Goal: Task Accomplishment & Management: Manage account settings

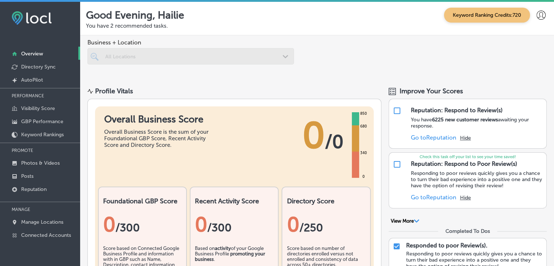
click at [44, 199] on div "PERFORMANCE Visibility Score GBP Performance Keyword Rankings PROMOTE Photos & …" at bounding box center [40, 164] width 80 height 153
click at [44, 196] on div at bounding box center [40, 197] width 80 height 4
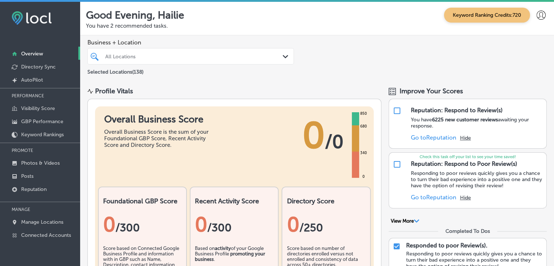
click at [44, 195] on div at bounding box center [40, 197] width 80 height 4
click at [46, 187] on p "Reputation" at bounding box center [34, 189] width 26 height 6
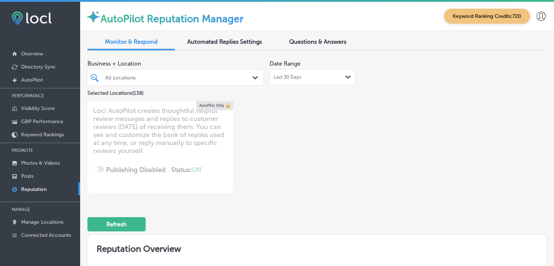
click at [285, 82] on div "Last 30 Days Path Created with Sketch." at bounding box center [313, 77] width 86 height 16
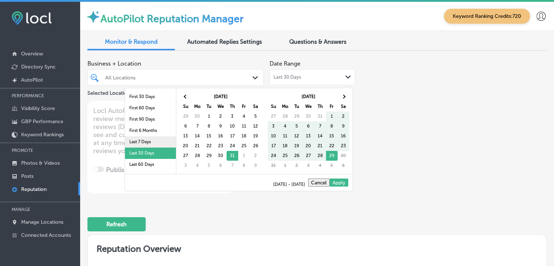
click at [125, 139] on li "Last 7 Days" at bounding box center [150, 141] width 51 height 11
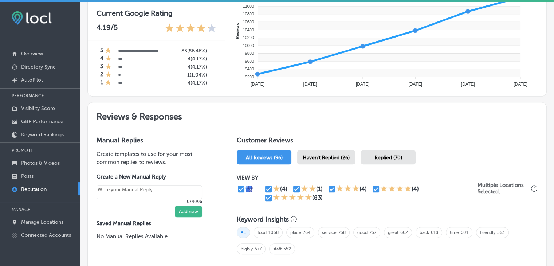
scroll to position [364, 0]
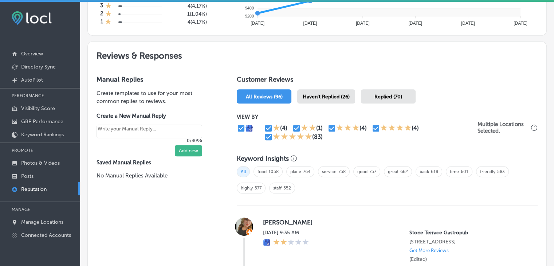
click at [330, 94] on span "Haven't Replied (26)" at bounding box center [326, 97] width 47 height 6
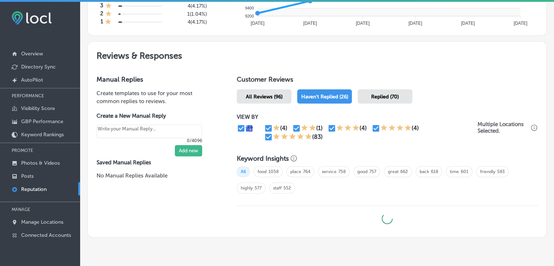
type textarea "x"
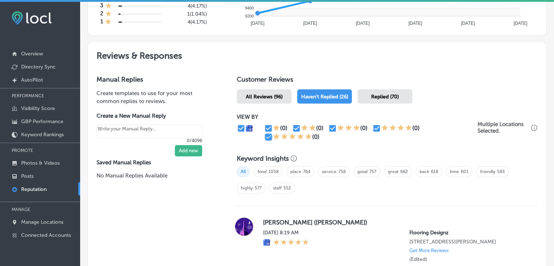
click at [265, 137] on input "checkbox" at bounding box center [268, 137] width 9 height 9
checkbox input "false"
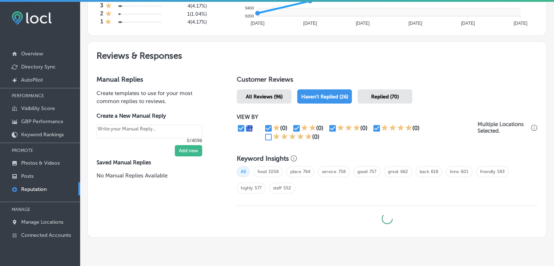
type textarea "x"
click at [372, 126] on input "checkbox" at bounding box center [376, 128] width 9 height 9
checkbox input "false"
type textarea "x"
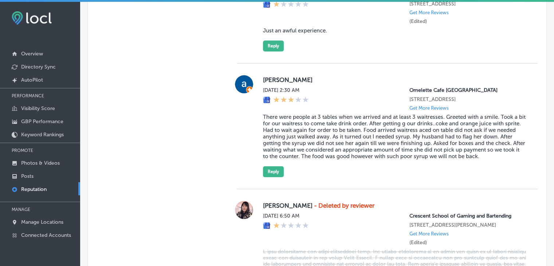
scroll to position [507, 0]
